Goal: Find specific page/section: Find specific page/section

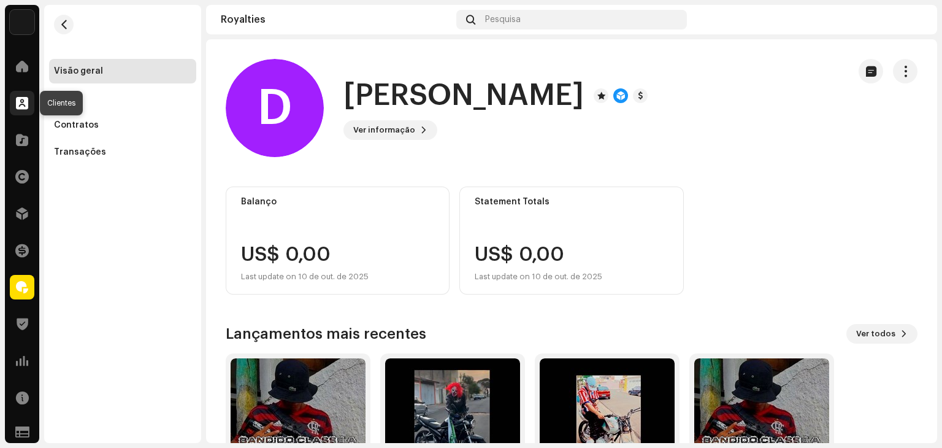
click at [15, 102] on div at bounding box center [22, 103] width 25 height 25
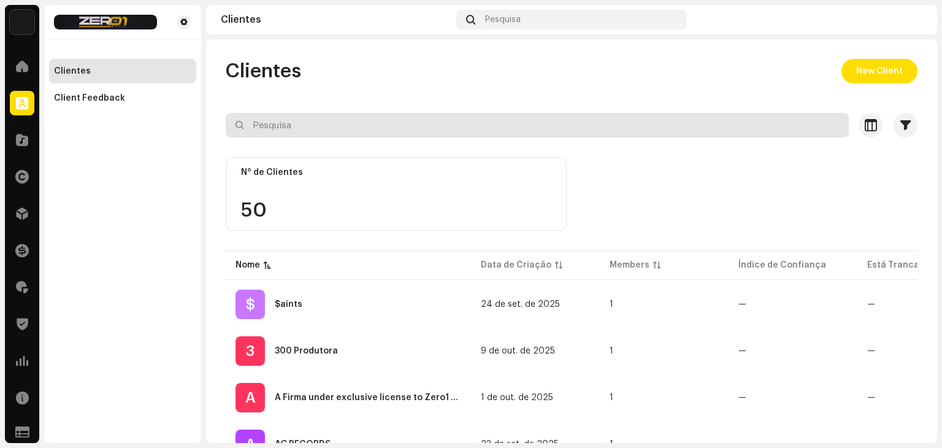
click at [454, 129] on input "text" at bounding box center [537, 125] width 623 height 25
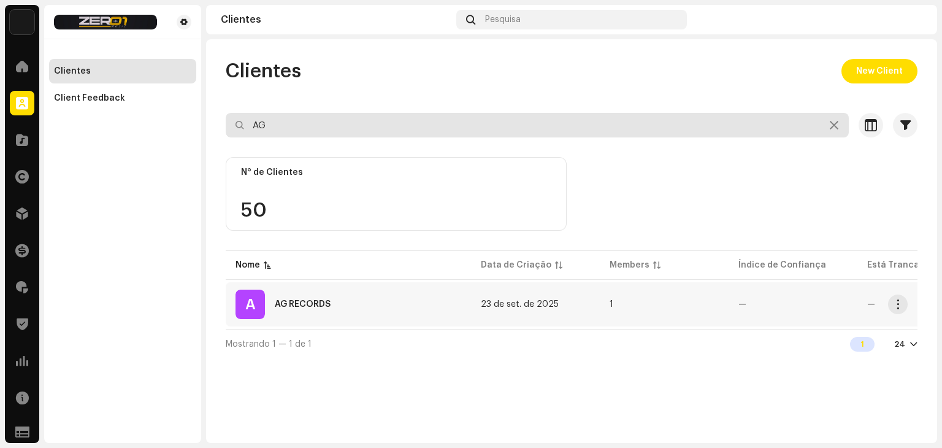
type input "AG"
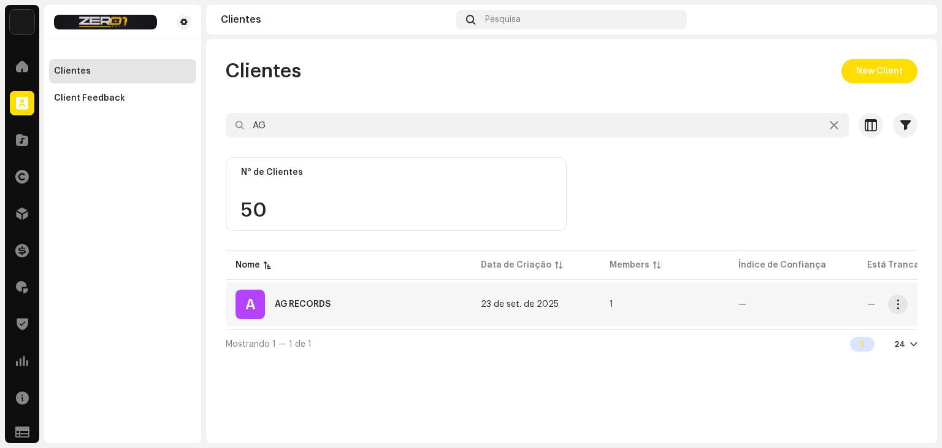
click at [389, 293] on div "A AG RECORDS" at bounding box center [348, 303] width 226 height 29
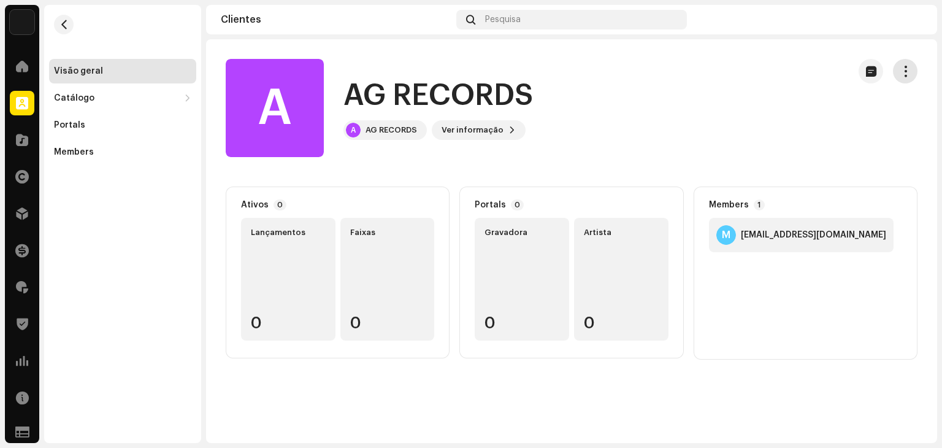
click at [900, 73] on span "button" at bounding box center [906, 71] width 12 height 10
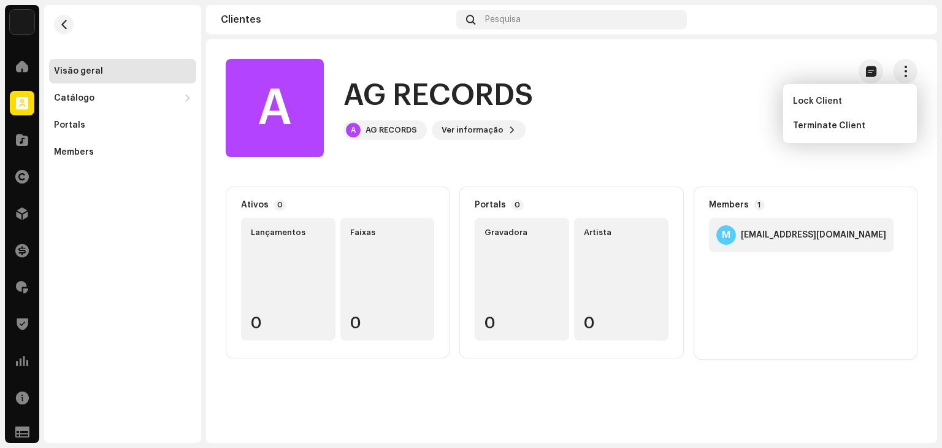
click at [634, 120] on div "A AG RECORDS A AG RECORDS Ver informação" at bounding box center [532, 108] width 613 height 98
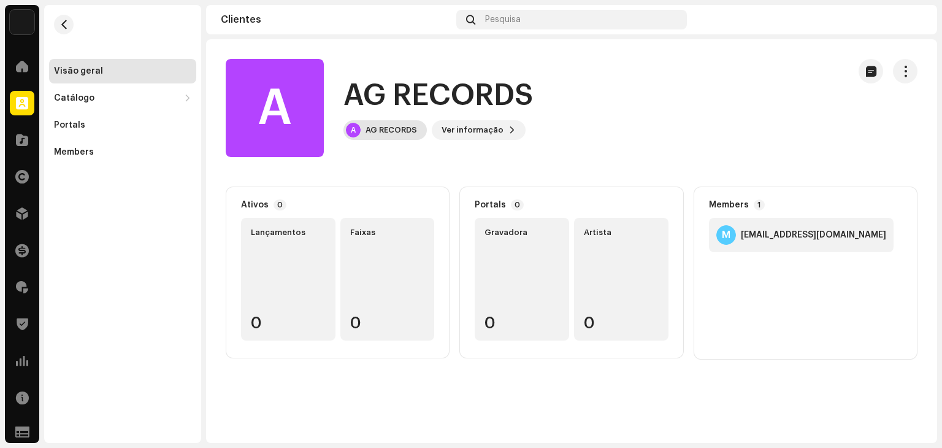
click at [388, 131] on div "AG RECORDS" at bounding box center [391, 130] width 52 height 10
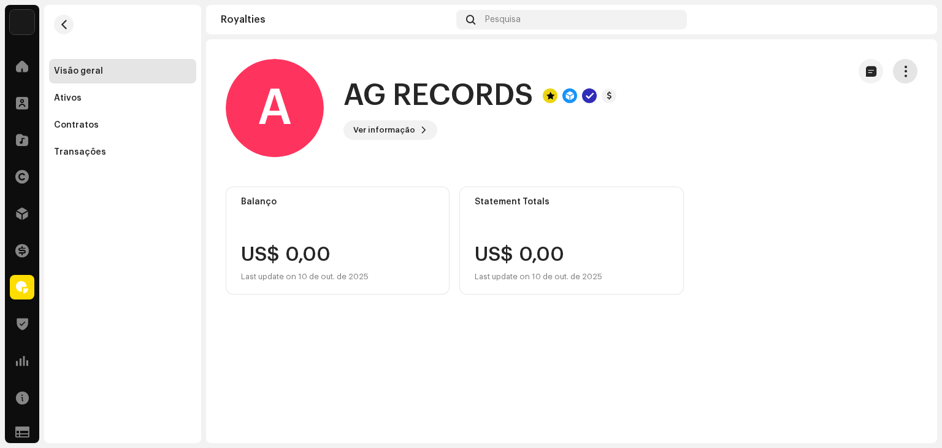
click at [900, 71] on span "button" at bounding box center [906, 71] width 12 height 10
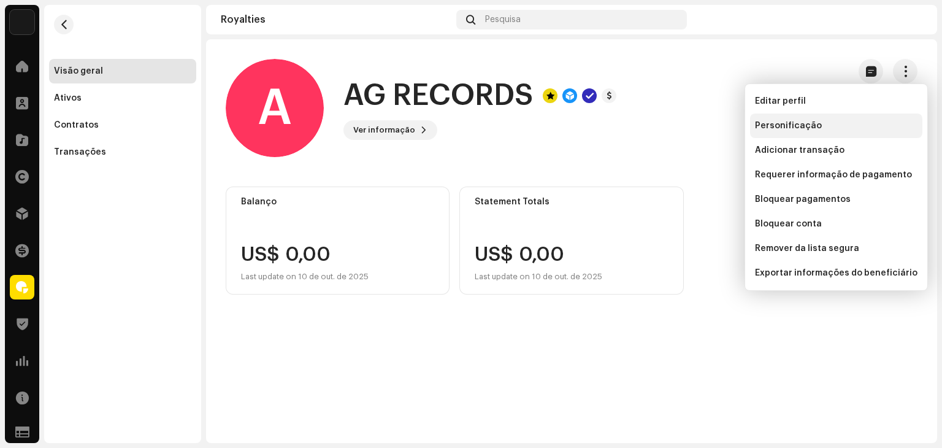
click at [841, 121] on div "Personificação" at bounding box center [836, 126] width 162 height 10
